Goal: Task Accomplishment & Management: Manage account settings

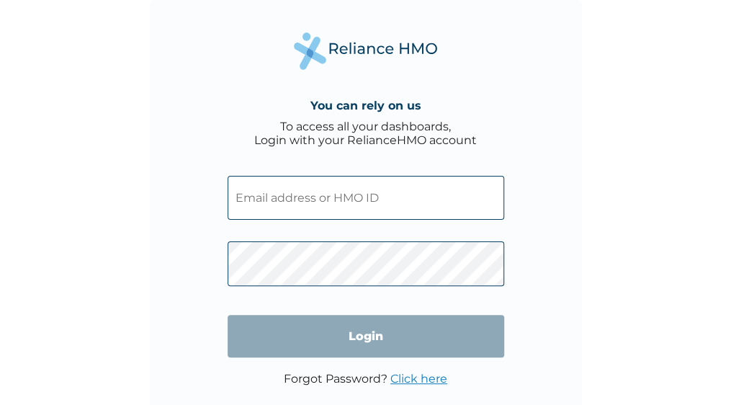
click at [268, 193] on input "text" at bounding box center [366, 198] width 277 height 44
type input "ogonna.onyemelukwe@pci.gov.ng"
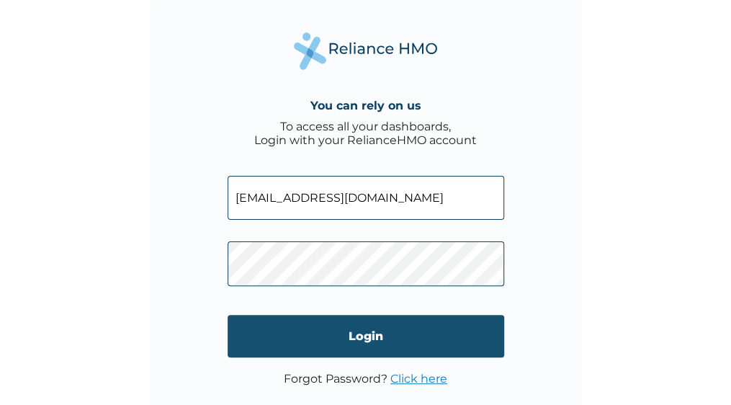
click at [357, 330] on input "Login" at bounding box center [366, 336] width 277 height 42
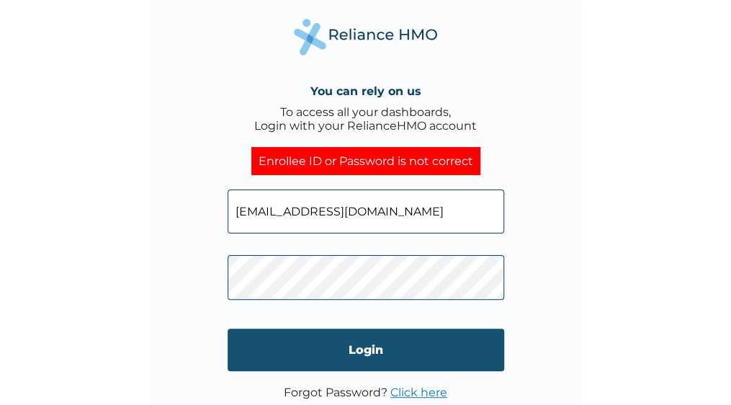
click at [377, 338] on input "Login" at bounding box center [366, 349] width 277 height 42
click at [399, 340] on input "Login" at bounding box center [366, 349] width 277 height 42
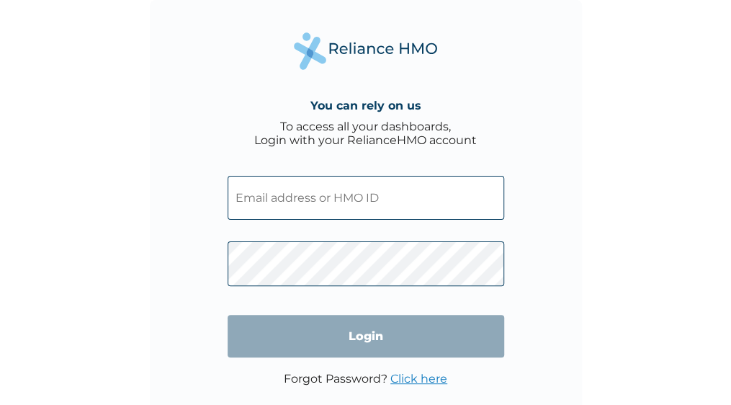
click at [295, 205] on input "text" at bounding box center [366, 198] width 277 height 44
type input "ogonna.onyemelukwe@pci.gov.ng"
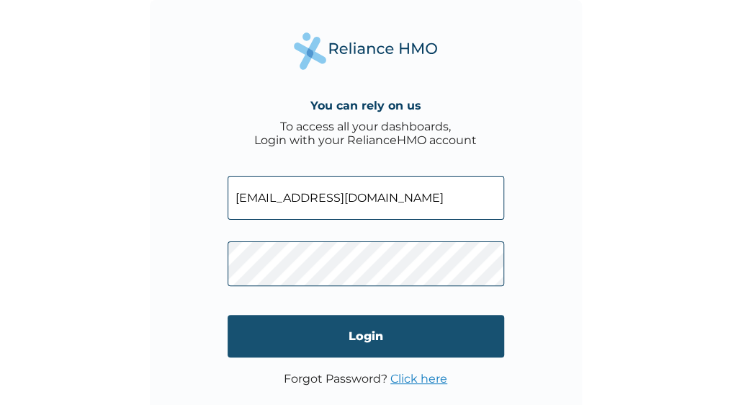
click at [327, 323] on input "Login" at bounding box center [366, 336] width 277 height 42
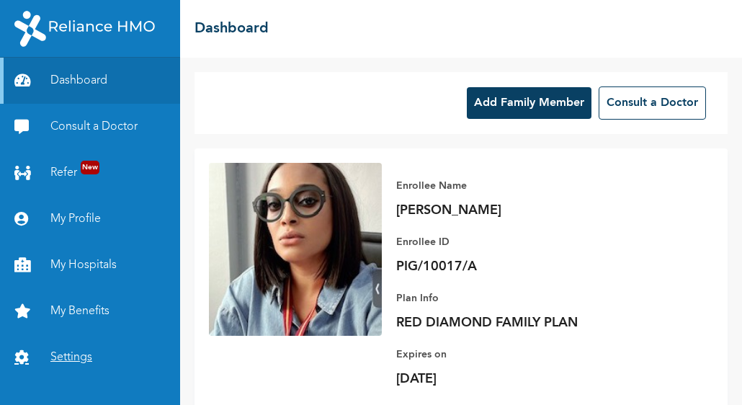
click at [70, 352] on link "Settings" at bounding box center [90, 357] width 180 height 46
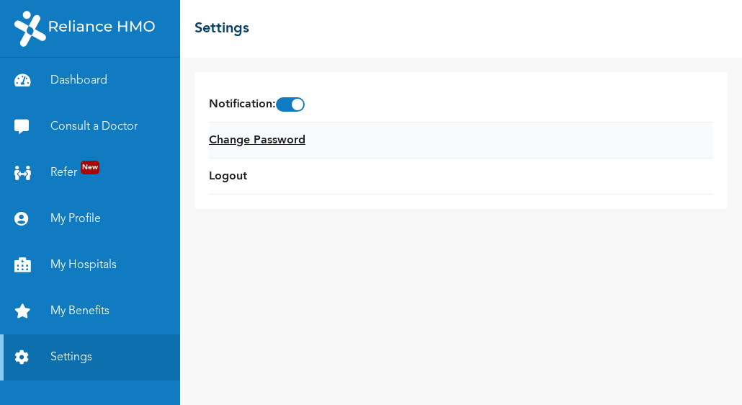
click at [267, 136] on link "Change Password" at bounding box center [257, 140] width 96 height 17
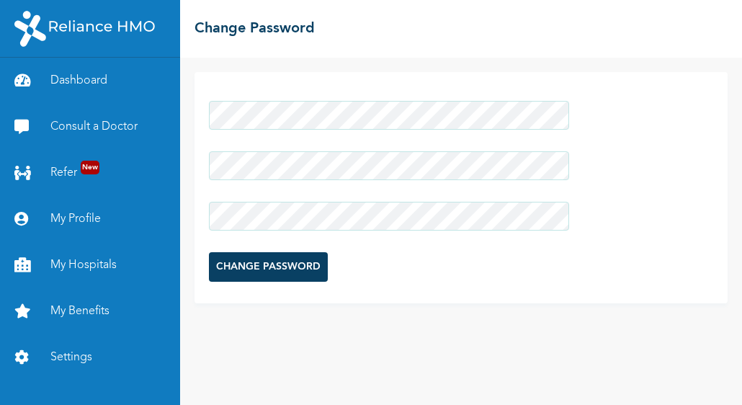
click at [311, 263] on input "CHANGE PASSWORD" at bounding box center [268, 267] width 119 height 30
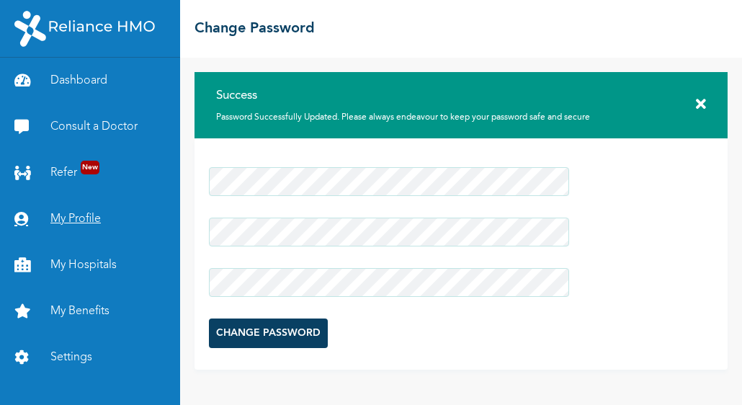
click at [84, 218] on link "My Profile" at bounding box center [90, 219] width 180 height 46
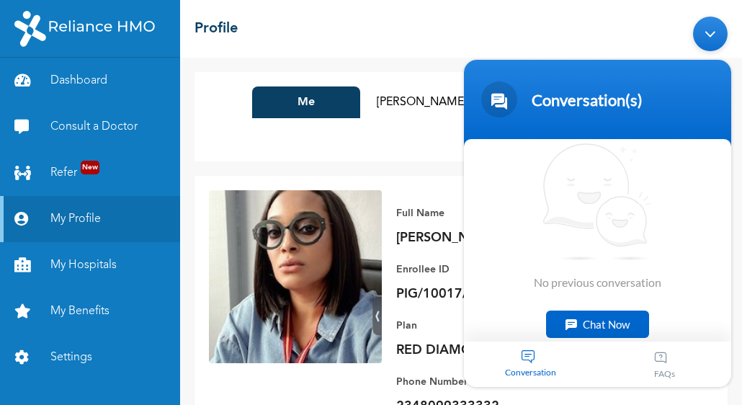
click at [398, 118] on div "Me [PERSON_NAME] [PERSON_NAME] [PERSON_NAME]" at bounding box center [482, 102] width 461 height 32
click at [528, 356] on div "Conversation" at bounding box center [531, 363] width 134 height 45
click at [736, 336] on body "Conversation(s) We're online! No previous conversation Chat Now Conversation FA…" at bounding box center [598, 201] width 282 height 385
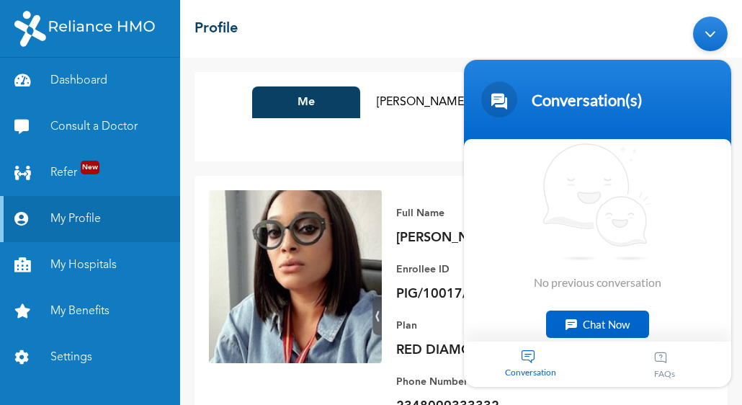
click at [400, 150] on div "Me [PERSON_NAME] [PERSON_NAME] [PERSON_NAME] Add Family Member" at bounding box center [460, 116] width 533 height 89
click at [665, 78] on header "Conversation(s)" at bounding box center [597, 103] width 267 height 86
click at [704, 35] on div "Minimize live chat window" at bounding box center [710, 34] width 35 height 35
